Goal: Transaction & Acquisition: Purchase product/service

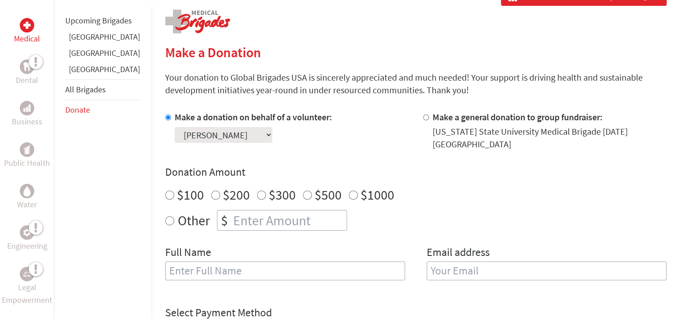
scroll to position [187, 0]
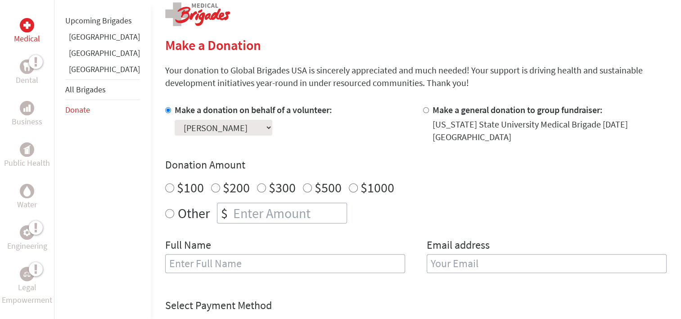
radio input "true"
click at [243, 205] on input "number" at bounding box center [288, 213] width 115 height 20
type input "250"
click at [244, 238] on div "Full Name" at bounding box center [285, 261] width 240 height 46
click at [232, 262] on input "text" at bounding box center [285, 263] width 240 height 19
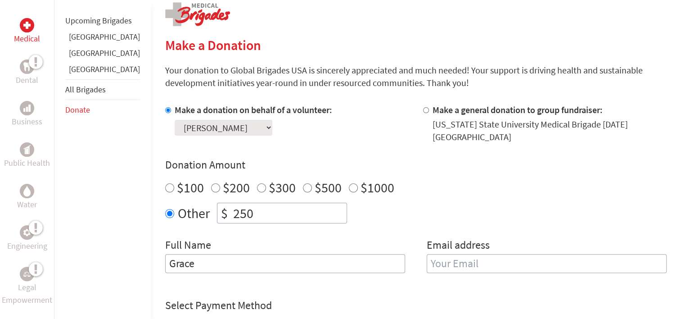
type input "[PERSON_NAME]"
type input "[EMAIL_ADDRESS][DOMAIN_NAME]"
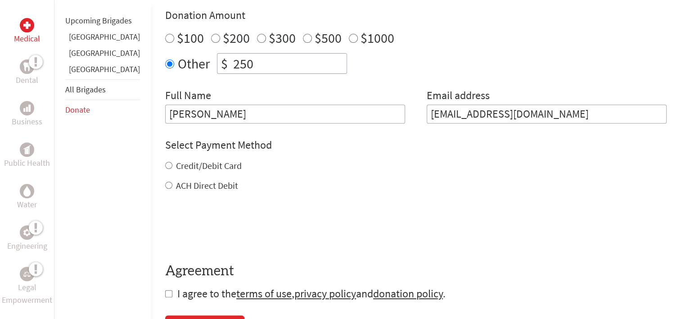
scroll to position [337, 0]
click at [165, 181] on input "ACH Direct Debit" at bounding box center [168, 184] width 7 height 7
radio input "true"
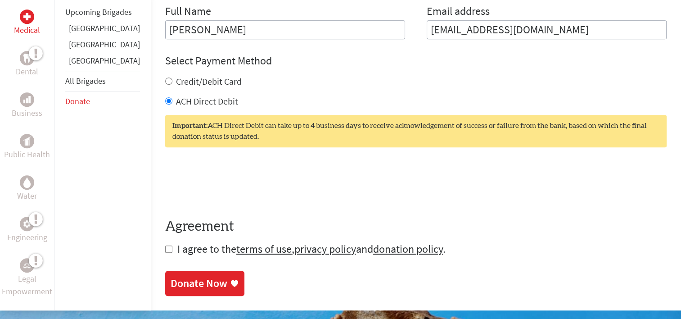
scroll to position [421, 0]
click at [165, 245] on input "checkbox" at bounding box center [168, 248] width 7 height 7
checkbox input "true"
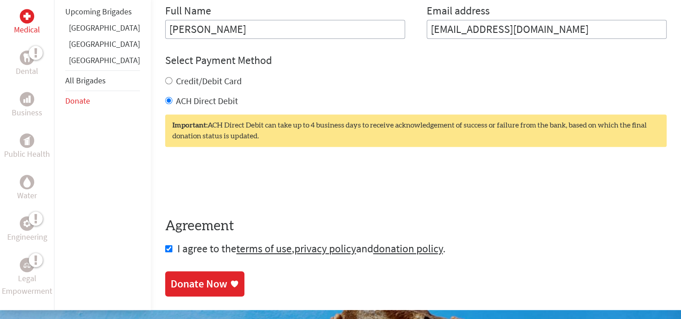
click at [183, 276] on div "Donate Now" at bounding box center [199, 283] width 57 height 14
